Goal: Navigation & Orientation: Find specific page/section

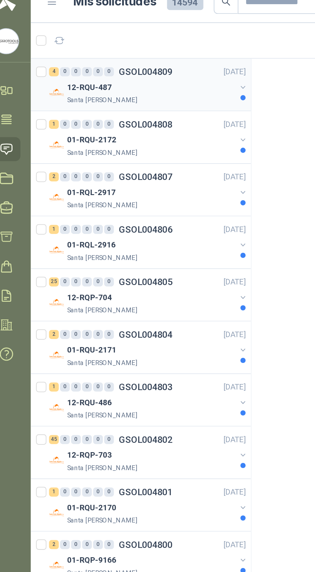
click at [91, 56] on div "12-RQU-487" at bounding box center [83, 53] width 83 height 8
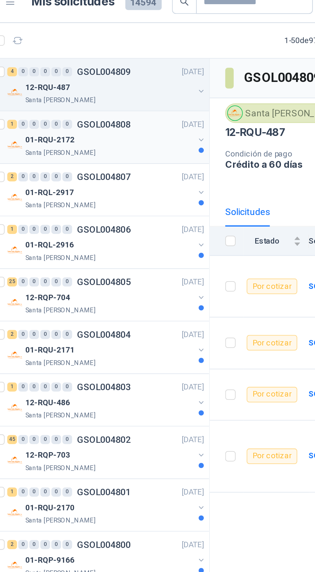
click at [108, 77] on div "01-RQU-2172" at bounding box center [83, 79] width 83 height 8
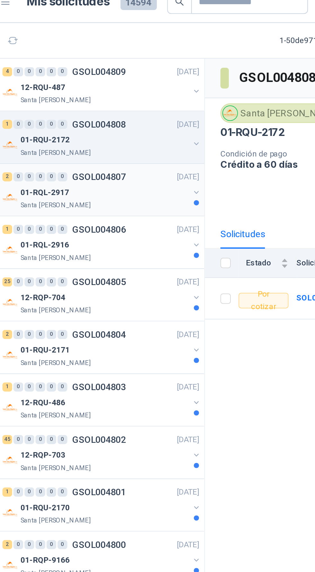
click at [104, 105] on div "01-RQL-2917" at bounding box center [83, 105] width 83 height 8
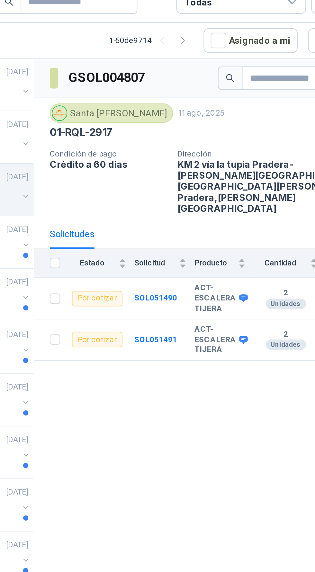
click at [231, 150] on b "ACT-ESCALERA TIJERA" at bounding box center [223, 157] width 21 height 15
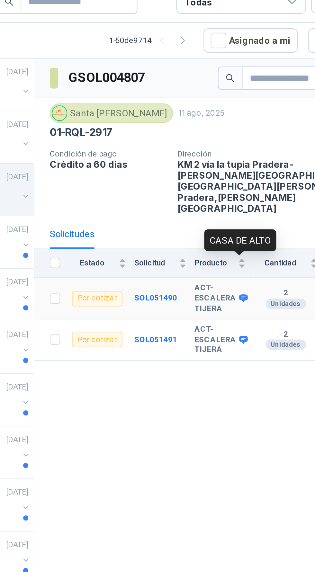
click at [235, 155] on icon at bounding box center [237, 157] width 4 height 4
click at [220, 244] on div "GSOL004807 [GEOGRAPHIC_DATA][PERSON_NAME] [DATE] 01-RQL-2917 Condición de pago …" at bounding box center [224, 306] width 181 height 536
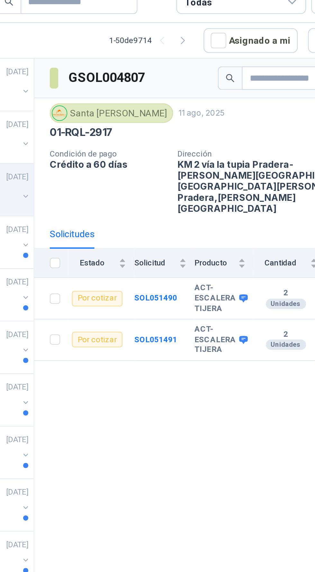
click at [234, 175] on span at bounding box center [236, 177] width 5 height 5
click at [237, 176] on icon at bounding box center [237, 178] width 4 height 4
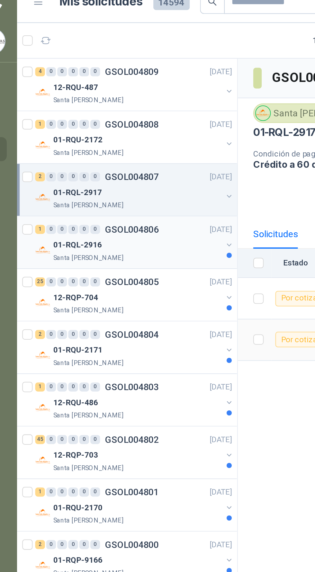
click at [108, 128] on div "01-RQL-2916" at bounding box center [83, 131] width 83 height 8
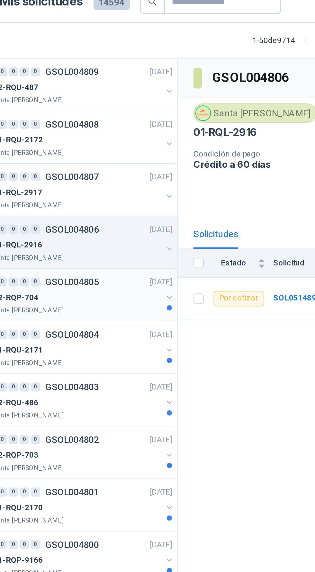
click at [111, 157] on div "12-RQP-704" at bounding box center [83, 157] width 83 height 8
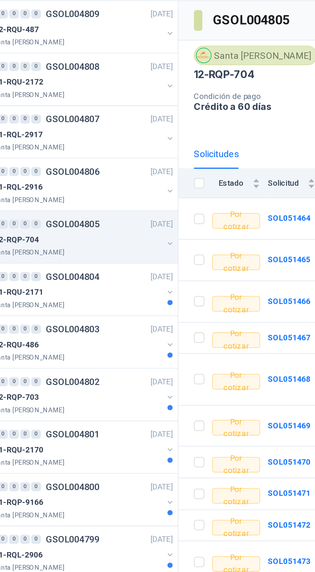
scroll to position [41, 0]
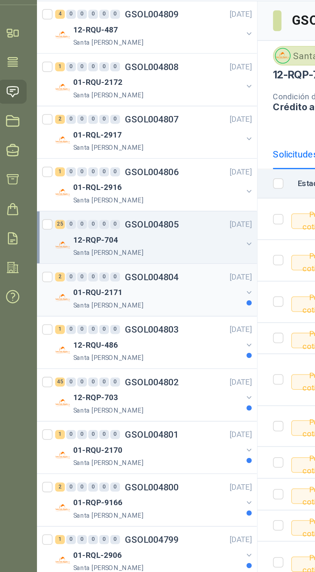
click at [102, 179] on div "01-RQU-2171" at bounding box center [83, 183] width 83 height 8
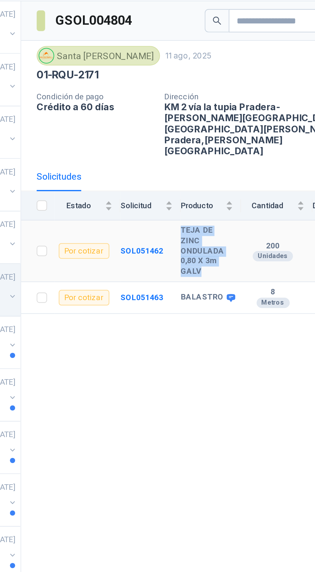
copy b "TEJA DE ZINC ONDULADA 0,80 X 3m GALV"
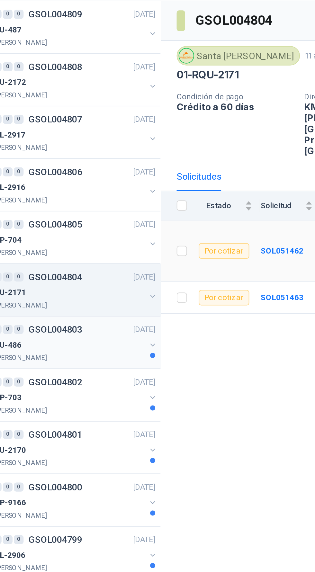
click at [90, 206] on div "12-RQU-486" at bounding box center [83, 209] width 83 height 8
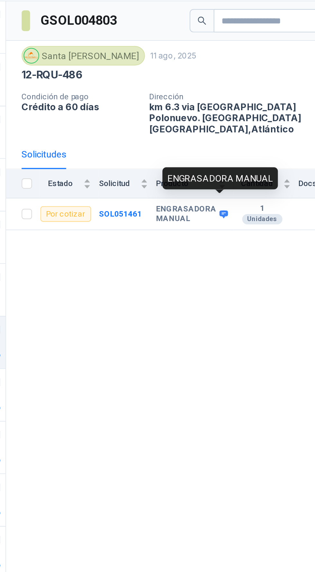
click at [240, 142] on icon at bounding box center [242, 144] width 4 height 4
click at [209, 250] on div "GSOL004803 [GEOGRAPHIC_DATA][PERSON_NAME] [DATE] 12-RQU-486 Condición de pago C…" at bounding box center [224, 306] width 181 height 536
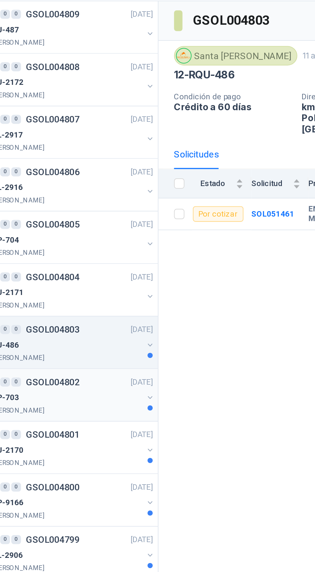
click at [87, 230] on div "45 0 0 0 0 0 GSOL004802 [DATE]" at bounding box center [82, 227] width 99 height 8
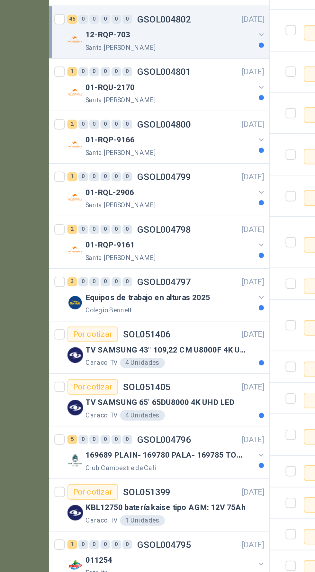
scroll to position [309, 0]
click at [100, 260] on div "01-RQU-2170" at bounding box center [83, 261] width 83 height 8
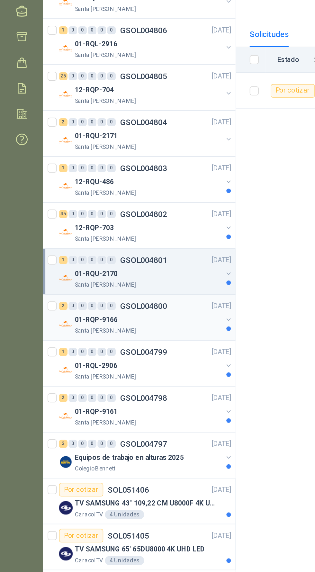
click at [83, 283] on div "01-RQP-9166" at bounding box center [83, 287] width 83 height 8
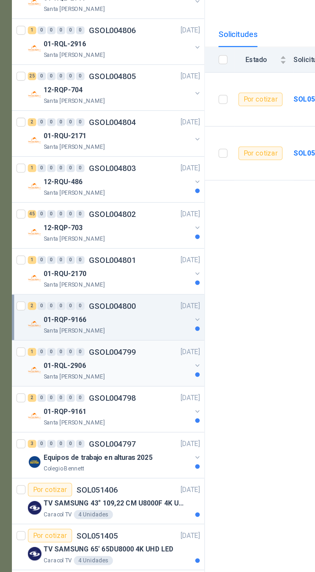
click at [68, 307] on div "1 0 0 0 0 0 GSOL004799 [DATE]" at bounding box center [82, 305] width 99 height 8
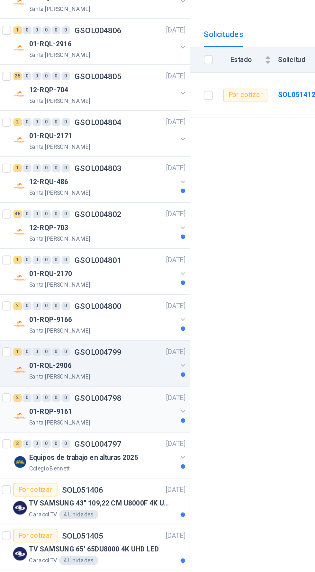
click at [69, 335] on div "01-RQP-9161" at bounding box center [83, 339] width 83 height 8
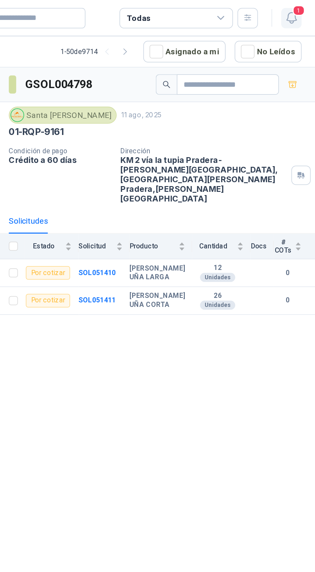
click at [305, 9] on icon "button" at bounding box center [302, 10] width 8 height 8
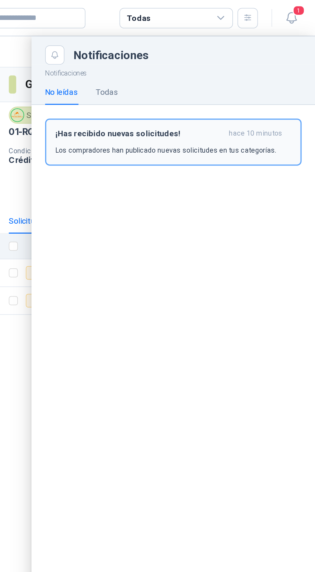
click at [295, 82] on div "¡Has recibido nuevas solicitudes! hace 10 minutos Los compradores han publicado…" at bounding box center [235, 80] width 134 height 15
